Goal: Task Accomplishment & Management: Manage account settings

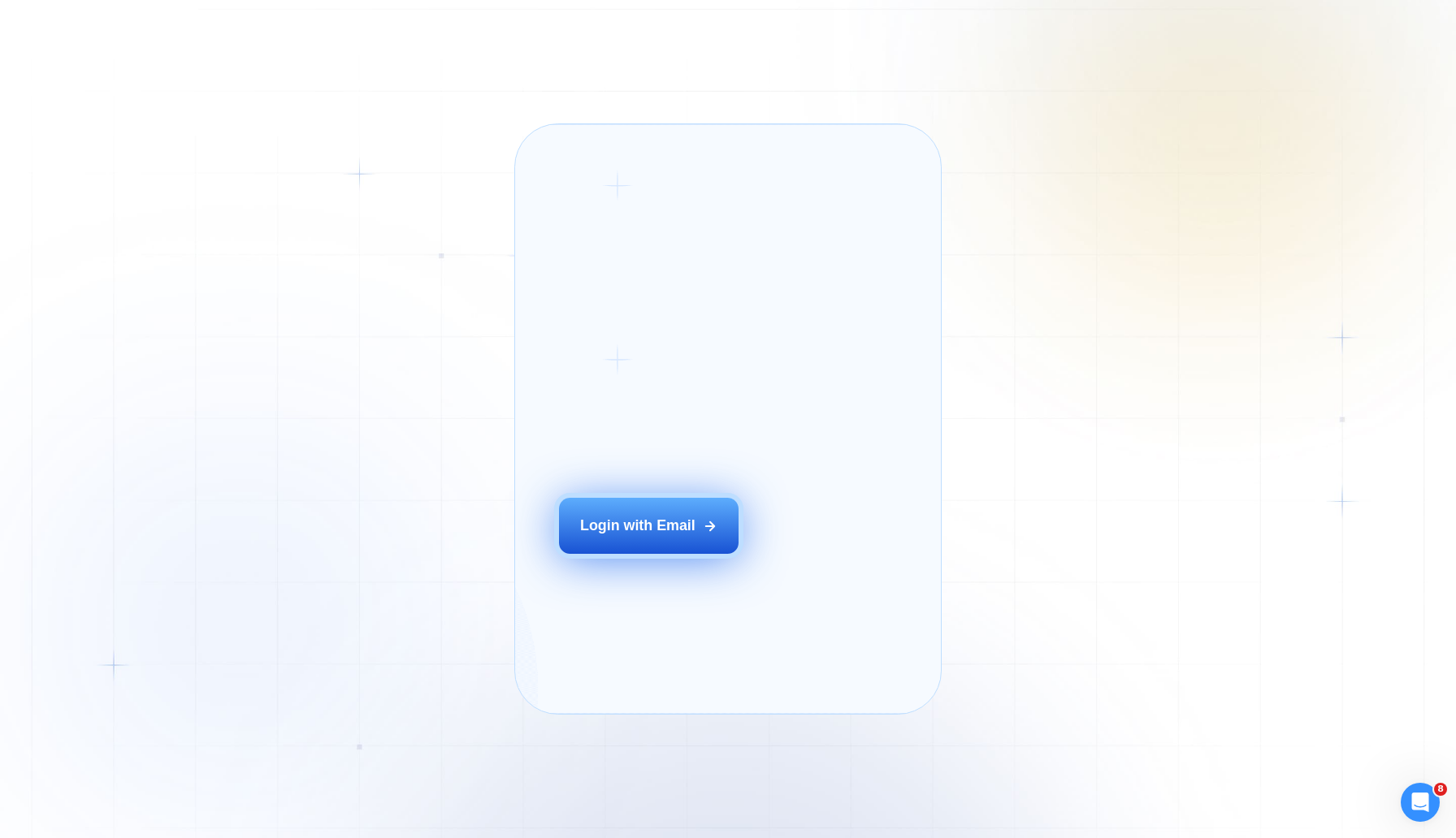
click at [621, 539] on button "Login with Email" at bounding box center [649, 525] width 181 height 56
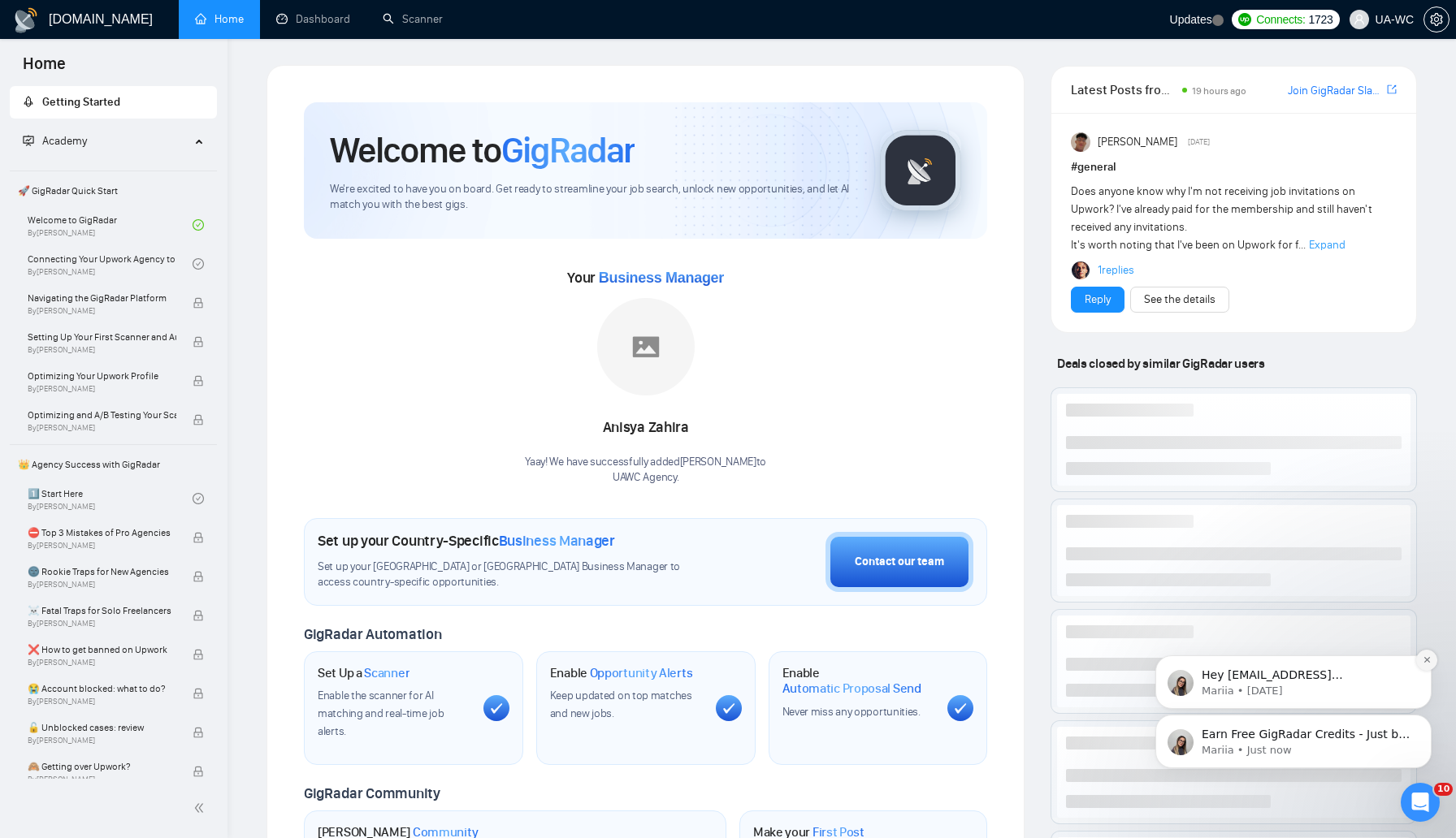
click at [1423, 663] on icon "Dismiss notification" at bounding box center [1427, 659] width 9 height 9
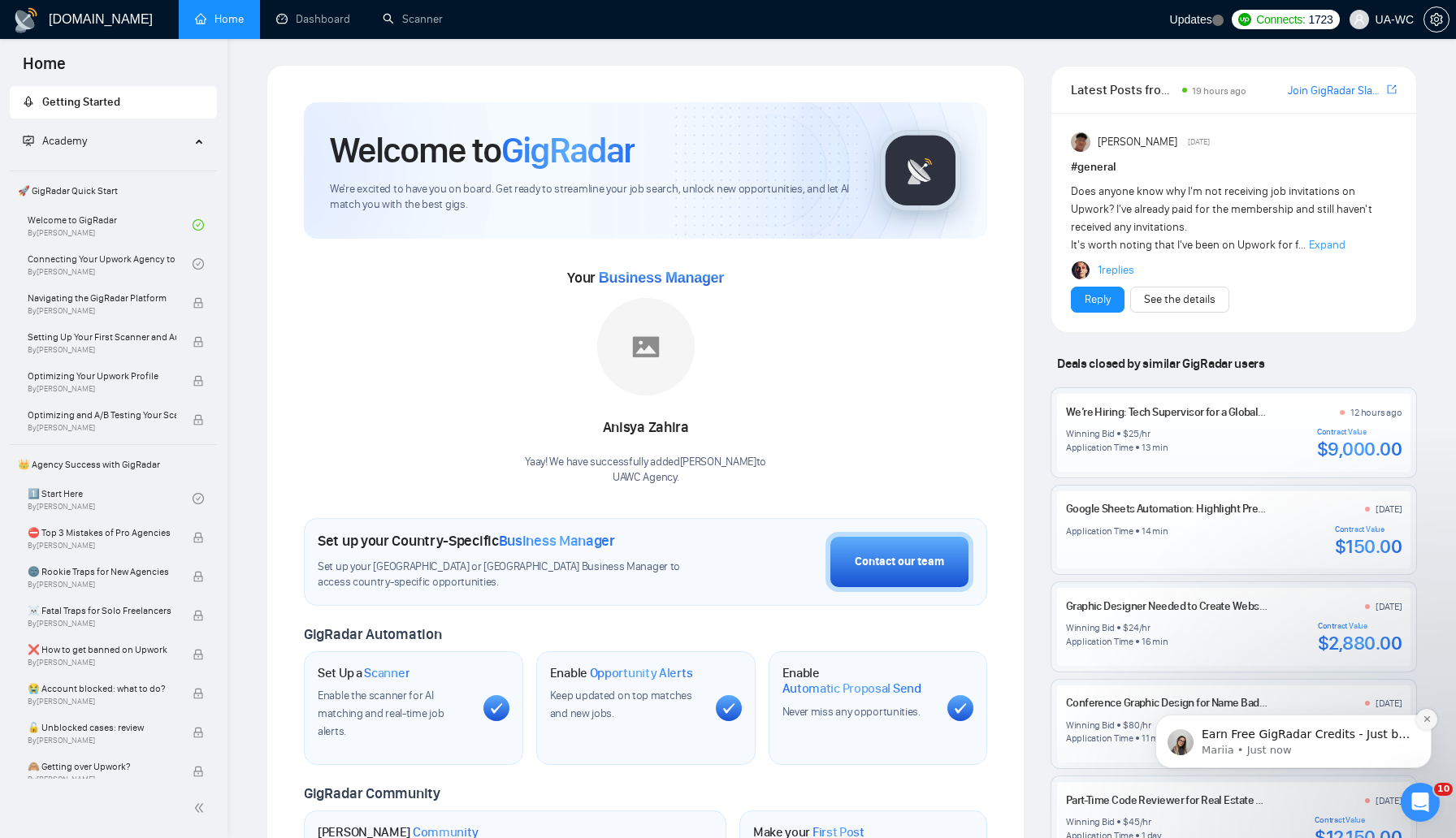
click at [1424, 718] on icon "Dismiss notification" at bounding box center [1427, 718] width 9 height 9
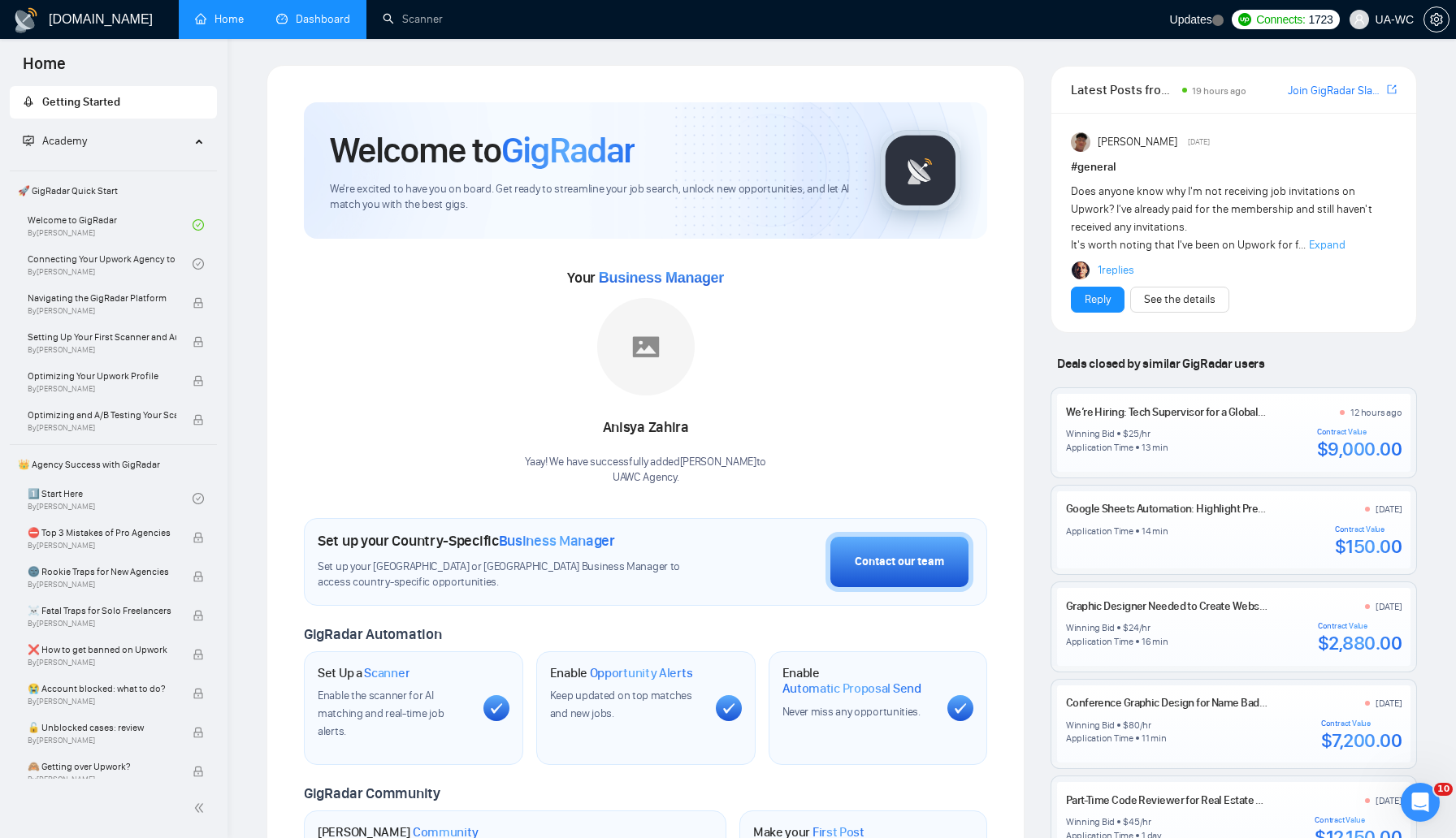
click at [324, 26] on link "Dashboard" at bounding box center [314, 19] width 74 height 14
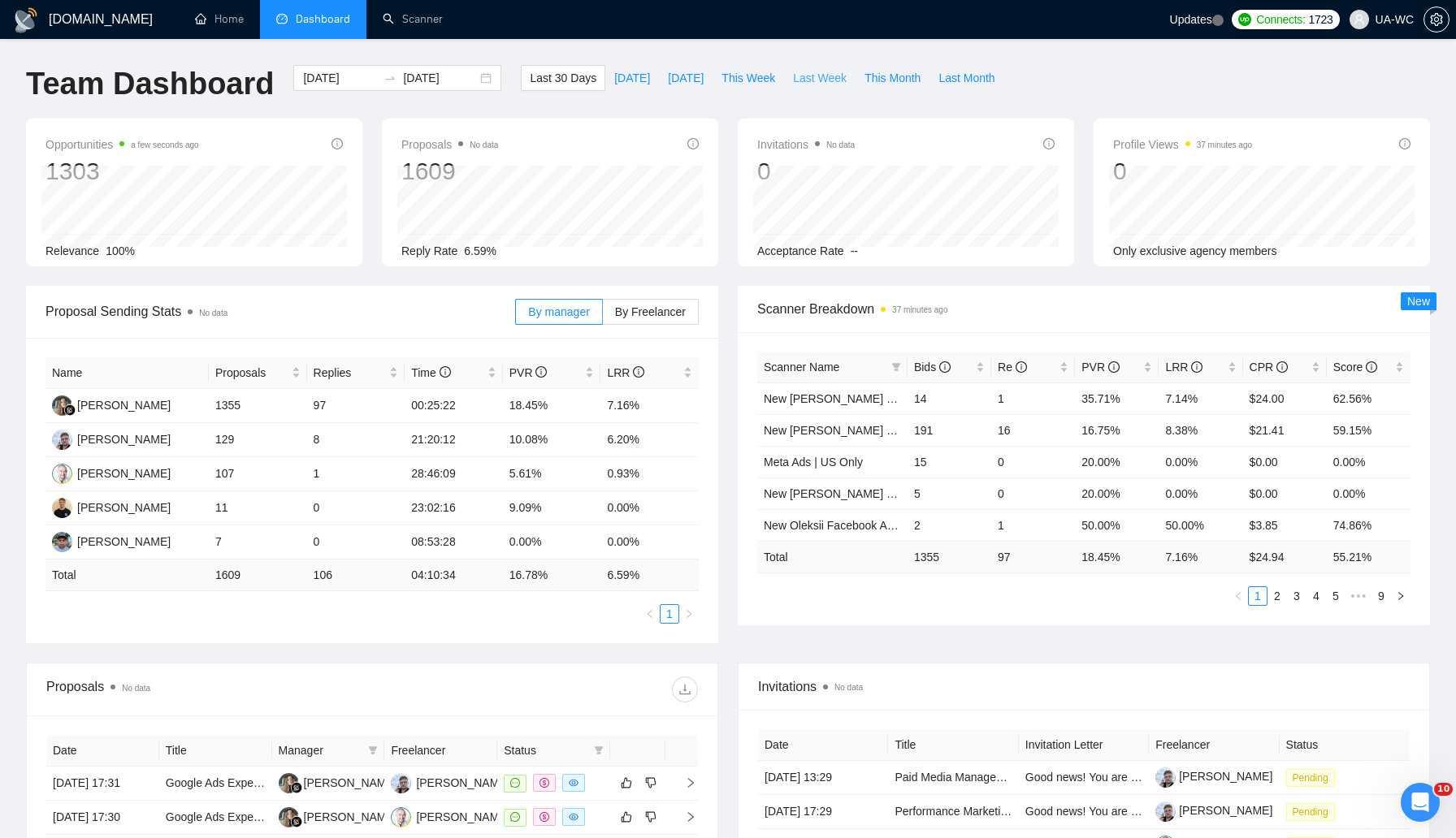
click at [822, 82] on span "Last Week" at bounding box center [819, 78] width 53 height 18
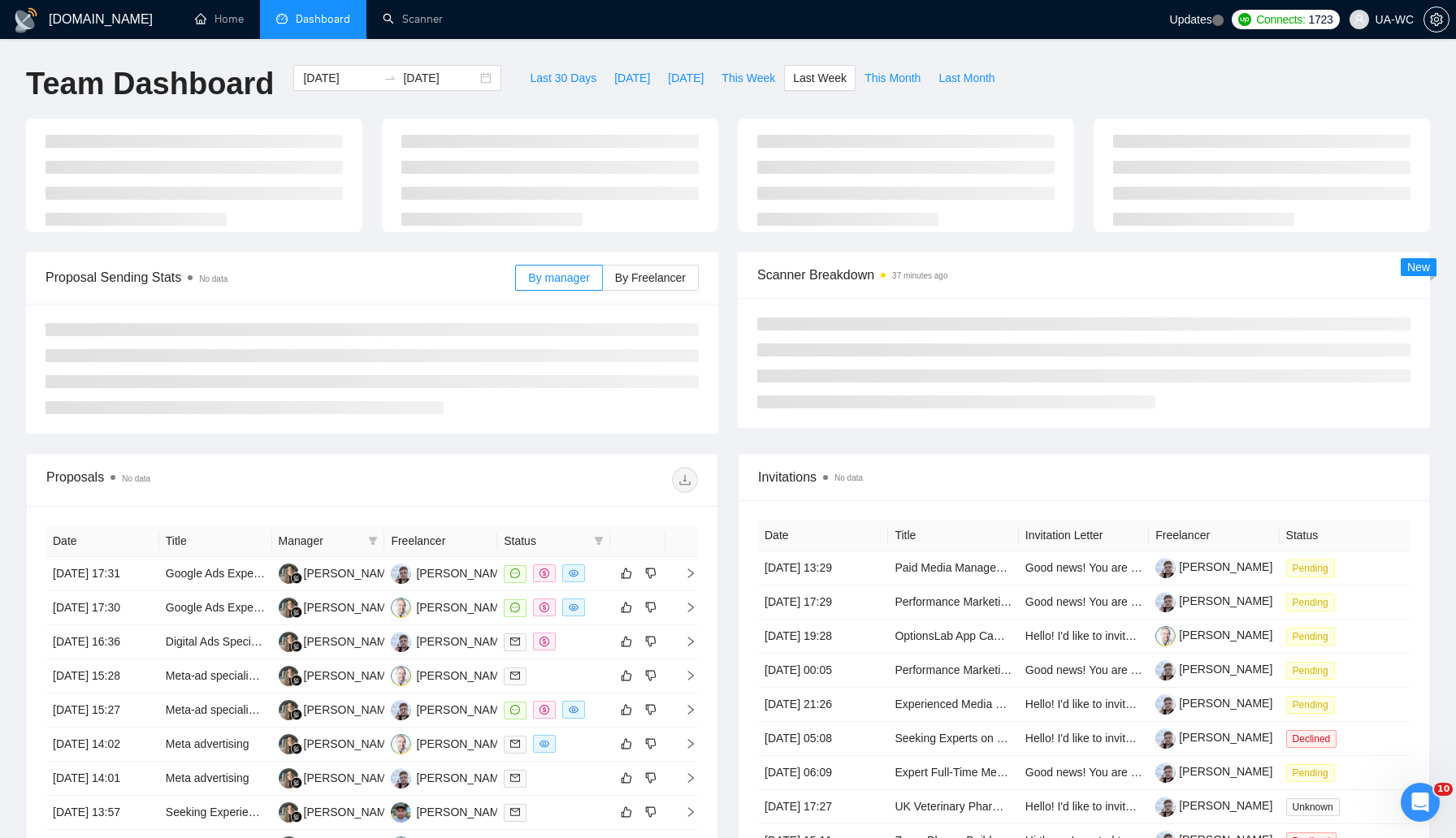
type input "2025-08-04"
type input "2025-08-10"
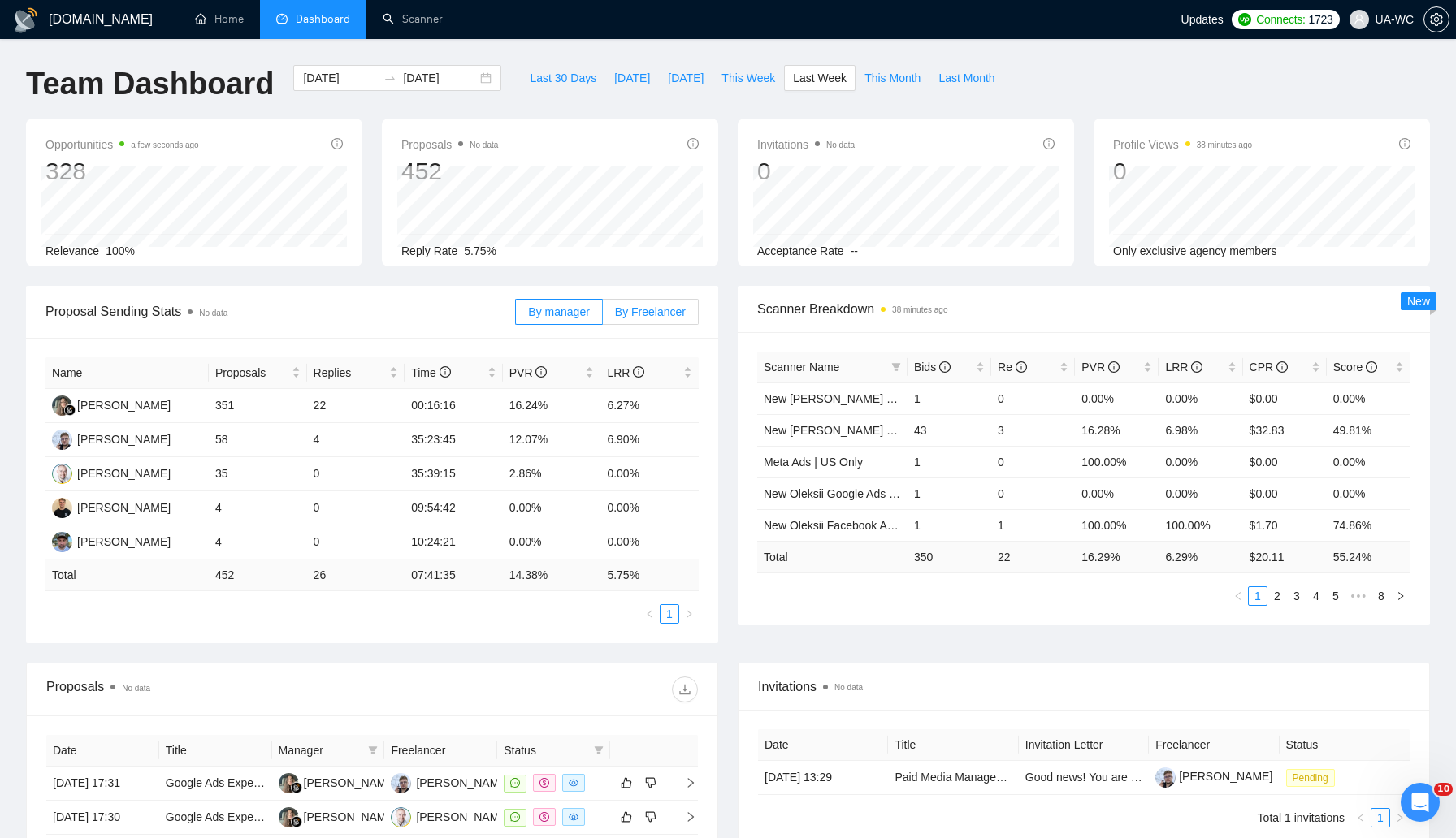
click at [627, 312] on span "By Freelancer" at bounding box center [650, 312] width 70 height 13
click at [603, 315] on input "By Freelancer" at bounding box center [603, 315] width 0 height 0
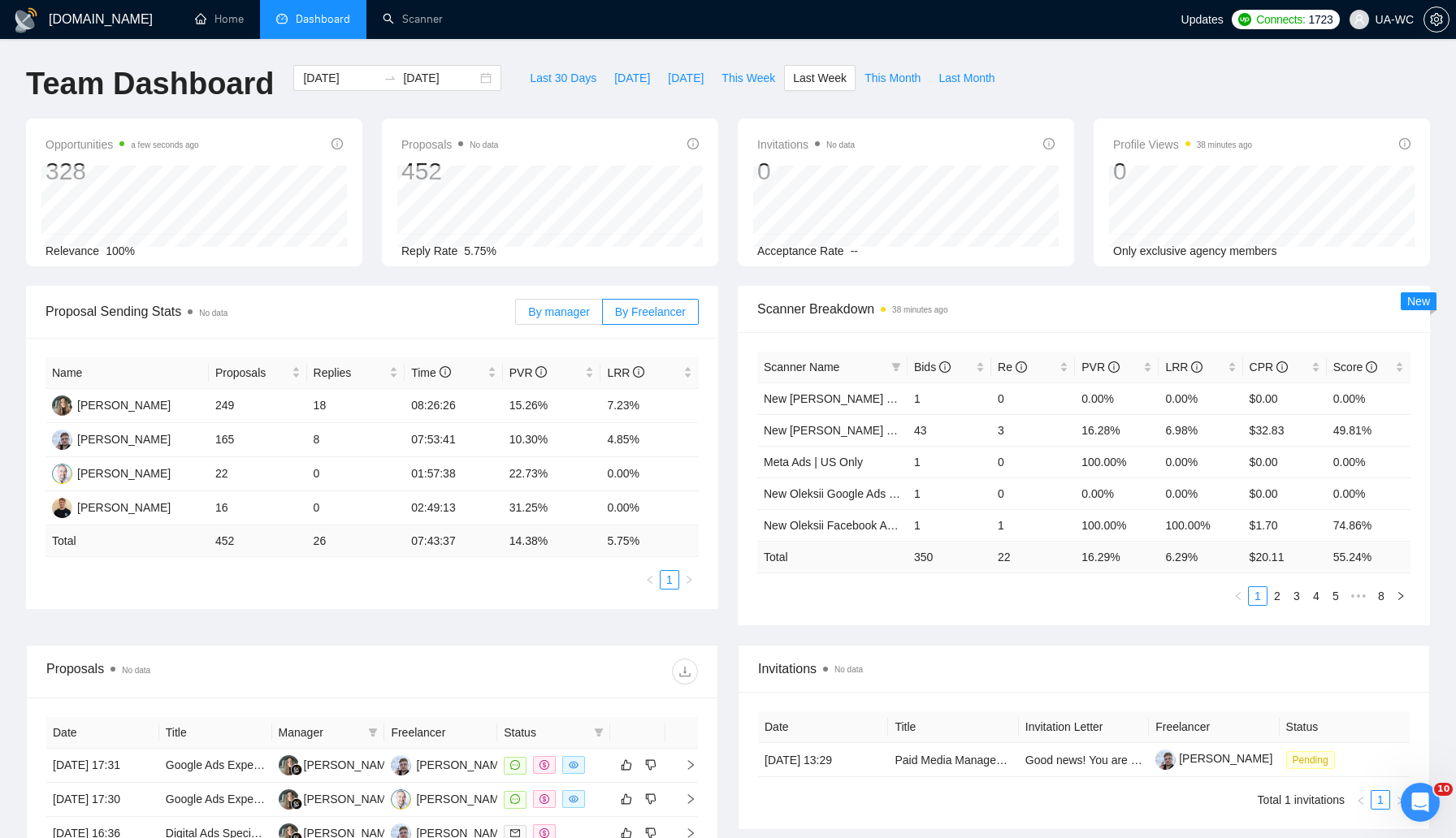
click at [572, 307] on span "By manager" at bounding box center [559, 312] width 61 height 13
click at [516, 315] on input "By manager" at bounding box center [516, 315] width 0 height 0
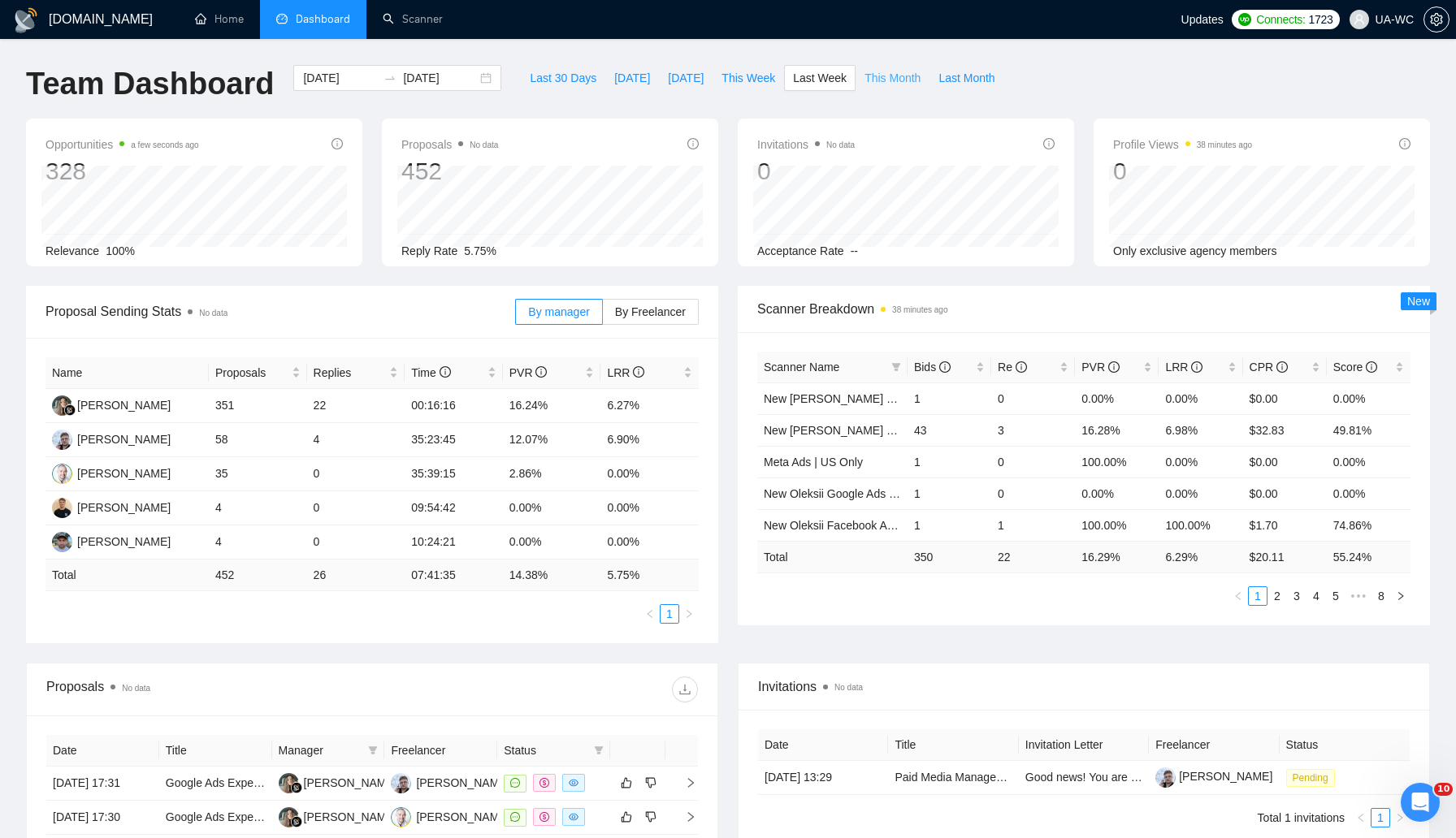
click at [897, 74] on span "This Month" at bounding box center [891, 78] width 56 height 18
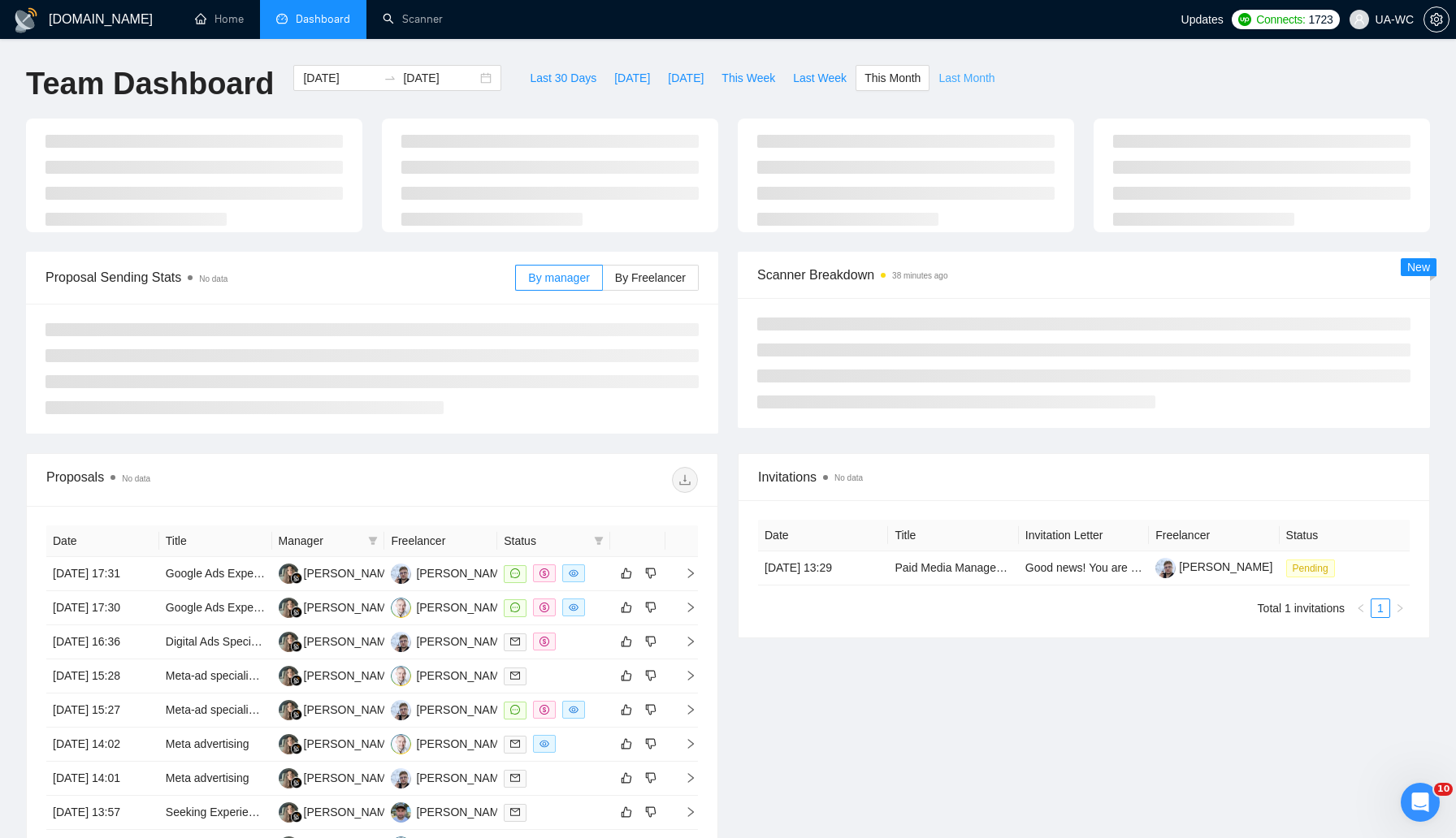
type input "2025-08-01"
type input "2025-08-31"
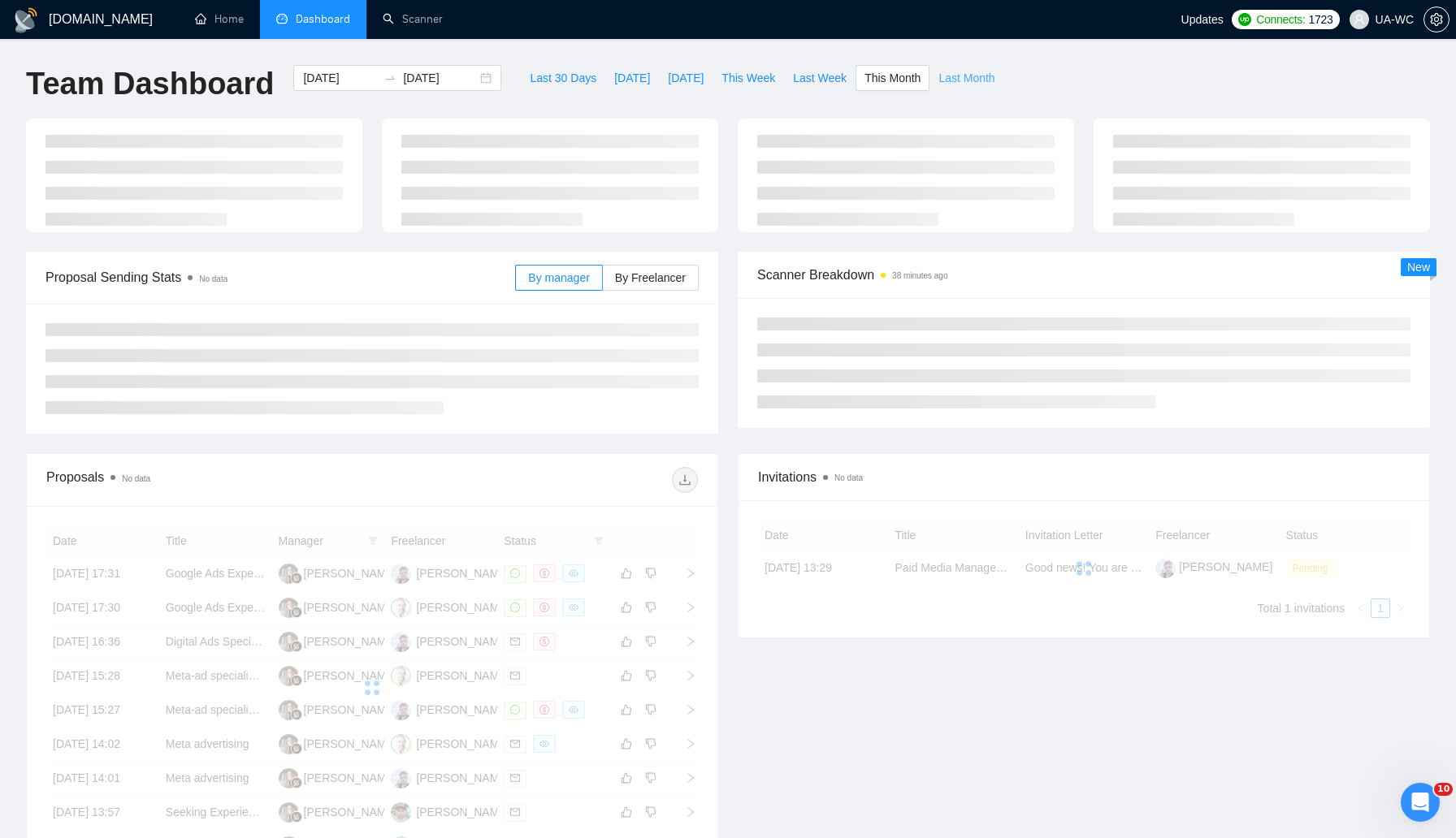
click at [963, 74] on span "Last Month" at bounding box center [966, 78] width 56 height 18
type input "2025-07-01"
type input "2025-07-31"
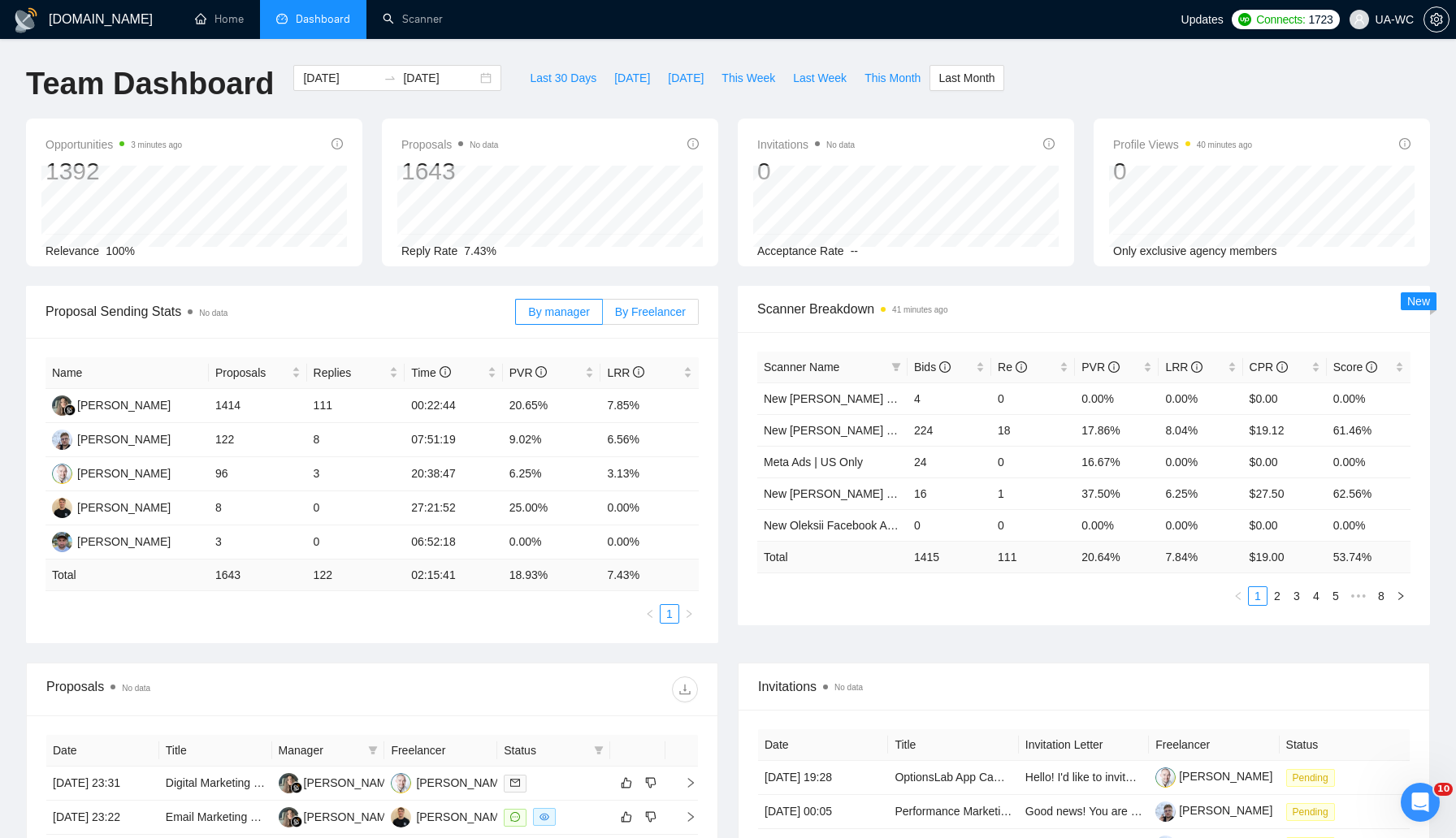
click at [653, 304] on label "By Freelancer" at bounding box center [650, 312] width 96 height 26
click at [603, 315] on input "By Freelancer" at bounding box center [603, 315] width 0 height 0
